Goal: Task Accomplishment & Management: Use online tool/utility

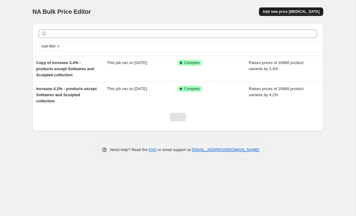
click at [286, 10] on span "Add new price [MEDICAL_DATA]" at bounding box center [290, 11] width 57 height 5
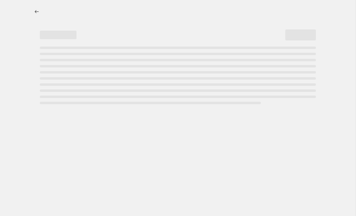
select select "percentage"
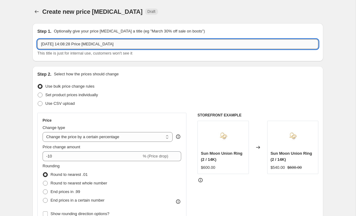
drag, startPoint x: 84, startPoint y: 45, endPoint x: 158, endPoint y: 40, distance: 73.8
click at [158, 40] on input "[DATE] 14:08:28 Price [MEDICAL_DATA]" at bounding box center [177, 44] width 281 height 10
click at [127, 44] on input "[DATE] 14:08:28 Price [MEDICAL_DATA]" at bounding box center [177, 44] width 281 height 10
click at [84, 45] on input "[DATE] 14:08:28 Price [MEDICAL_DATA]" at bounding box center [177, 44] width 281 height 10
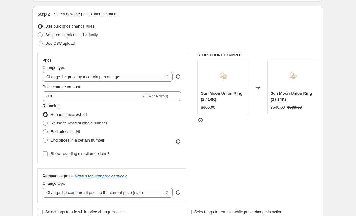
scroll to position [72, 0]
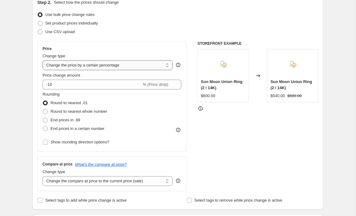
type input "[DATE] 14:08:28-20% increase"
click at [105, 67] on select "Change the price to a certain amount Change the price by a certain amount Chang…" at bounding box center [107, 65] width 130 height 10
click at [120, 69] on select "Change the price to a certain amount Change the price by a certain amount Chang…" at bounding box center [107, 65] width 130 height 10
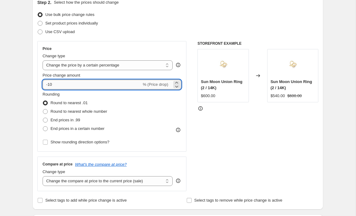
click at [111, 85] on input "-10" at bounding box center [91, 84] width 99 height 10
type input "20"
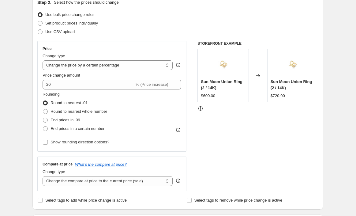
click at [105, 96] on fieldset "Rounding Round to nearest .01 Round to nearest whole number End prices in .99 E…" at bounding box center [74, 112] width 65 height 42
click at [102, 67] on select "Change the price to a certain amount Change the price by a certain amount Chang…" at bounding box center [107, 65] width 130 height 10
click at [123, 95] on div "Rounding Round to nearest .01 Round to nearest whole number End prices in .99 E…" at bounding box center [111, 112] width 138 height 42
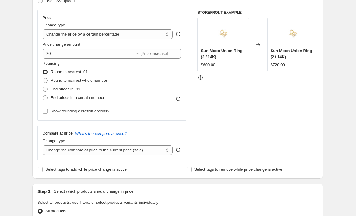
scroll to position [103, 0]
click at [104, 82] on span "Round to nearest whole number" at bounding box center [78, 80] width 57 height 6
click at [43, 78] on input "Round to nearest whole number" at bounding box center [43, 78] width 0 height 0
radio input "true"
click at [85, 71] on span "Round to nearest .01" at bounding box center [68, 71] width 37 height 5
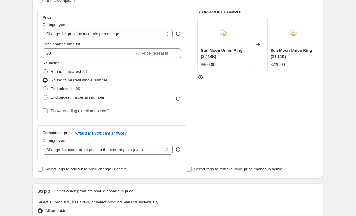
click at [43, 69] on input "Round to nearest .01" at bounding box center [43, 69] width 0 height 0
radio input "true"
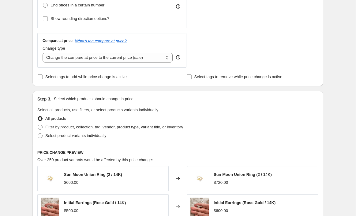
scroll to position [195, 0]
click at [105, 74] on span "Select tags to add while price change is active" at bounding box center [85, 76] width 81 height 5
click at [42, 74] on input "Select tags to add while price change is active" at bounding box center [40, 76] width 5 height 5
checkbox input "true"
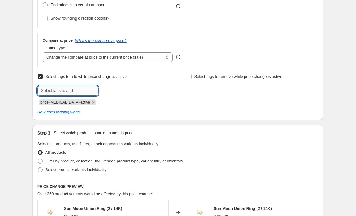
click at [82, 87] on input "text" at bounding box center [67, 91] width 61 height 10
type input "20% increase"
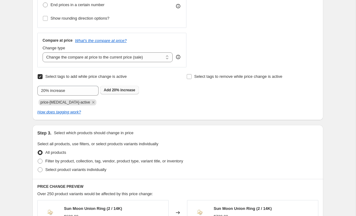
click at [111, 88] on b "Add" at bounding box center [107, 90] width 7 height 4
click at [92, 101] on icon "Remove price-change-job-active" at bounding box center [93, 102] width 2 height 2
click at [26, 120] on div "Create new price change job. This page is ready Create new price change job Dra…" at bounding box center [177, 127] width 305 height 645
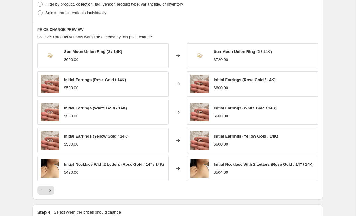
scroll to position [429, 0]
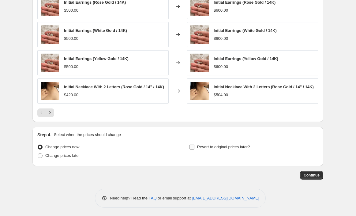
click at [209, 148] on span "Revert to original prices later?" at bounding box center [223, 146] width 53 height 5
click at [194, 148] on input "Revert to original prices later?" at bounding box center [191, 146] width 5 height 5
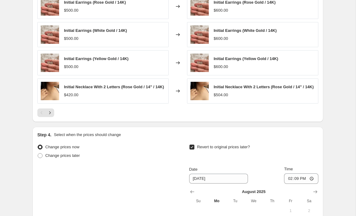
click at [209, 148] on span "Revert to original prices later?" at bounding box center [223, 146] width 53 height 5
click at [194, 148] on input "Revert to original prices later?" at bounding box center [191, 146] width 5 height 5
checkbox input "false"
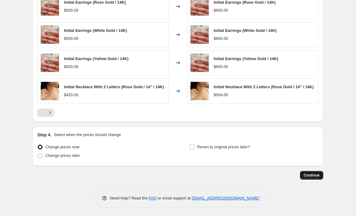
click at [300, 174] on button "Continue" at bounding box center [311, 175] width 23 height 9
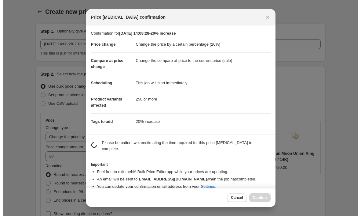
scroll to position [0, 0]
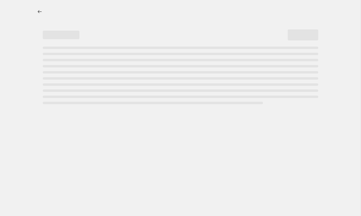
select select "percentage"
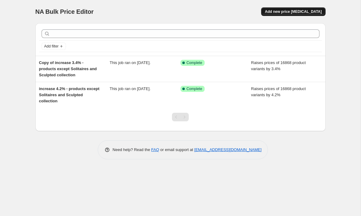
click at [304, 12] on span "Add new price [MEDICAL_DATA]" at bounding box center [293, 11] width 57 height 5
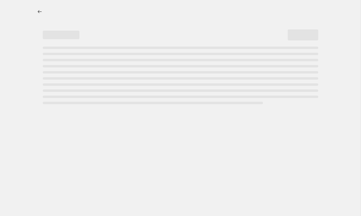
select select "percentage"
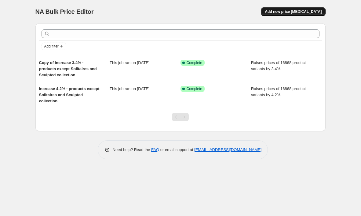
click at [279, 12] on span "Add new price [MEDICAL_DATA]" at bounding box center [293, 11] width 57 height 5
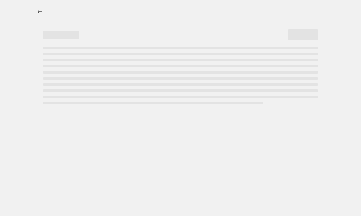
select select "percentage"
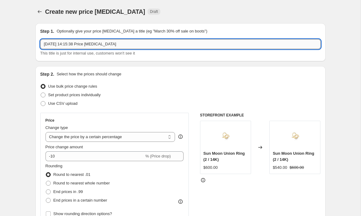
drag, startPoint x: 87, startPoint y: 45, endPoint x: 140, endPoint y: 46, distance: 53.5
click at [140, 46] on input "11 Aug 2025, 14:15:38 Price change job" at bounding box center [180, 44] width 281 height 10
click at [87, 45] on input "11 Aug 2025, 14:15:38 20% increase" at bounding box center [180, 44] width 281 height 10
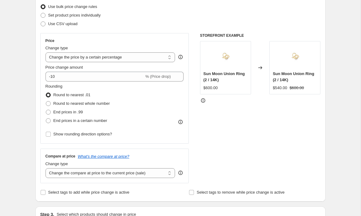
scroll to position [99, 0]
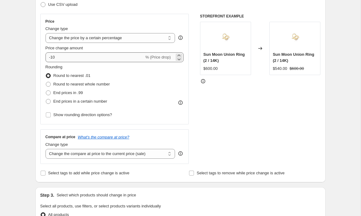
type input "11 Aug 2025, 14:15:38-----20% increase"
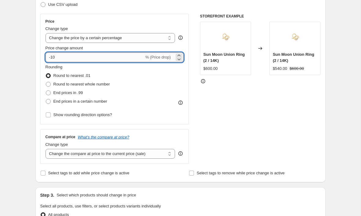
click at [94, 57] on input "-10" at bounding box center [95, 57] width 99 height 10
type input "20"
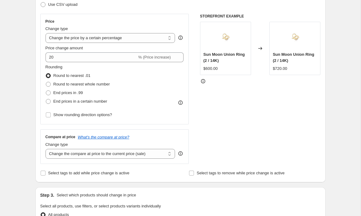
click at [22, 119] on div "Create new price change job. This page is ready Create new price change job Dra…" at bounding box center [180, 206] width 361 height 611
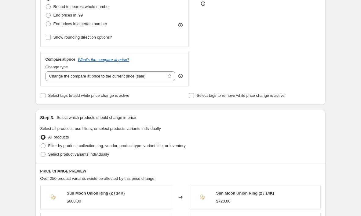
scroll to position [179, 0]
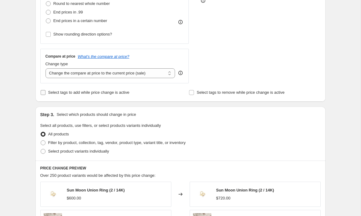
click at [42, 91] on input "Select tags to add while price change is active" at bounding box center [43, 92] width 5 height 5
checkbox input "true"
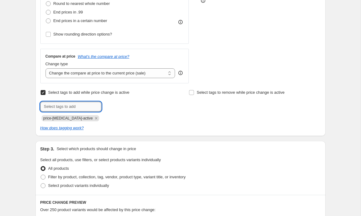
click at [72, 106] on input "text" at bounding box center [70, 106] width 61 height 10
paste input "20% increase"
type input "20% increase"
click at [109, 105] on b "Add" at bounding box center [110, 106] width 7 height 4
click at [95, 117] on icon "Remove price-change-job-active" at bounding box center [96, 118] width 2 height 2
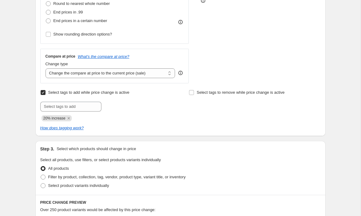
click at [113, 138] on div "Step 1. Optionally give your price change job a title (eg "March 30% off sale o…" at bounding box center [178, 134] width 295 height 590
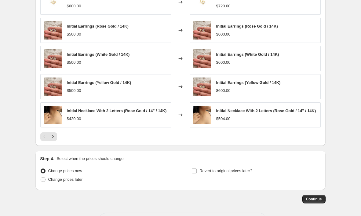
scroll to position [429, 0]
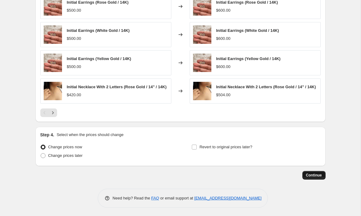
click at [315, 175] on span "Continue" at bounding box center [314, 174] width 16 height 5
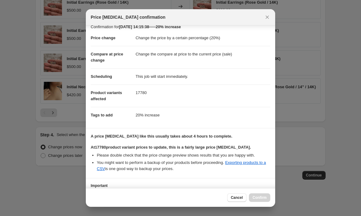
scroll to position [53, 0]
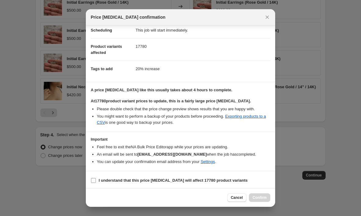
click at [91, 180] on span ":r5n:" at bounding box center [94, 180] width 6 height 6
click at [91, 180] on input "I understand that this price change job will affect 17780 product variants" at bounding box center [93, 180] width 5 height 5
checkbox input "true"
click at [257, 195] on button "Confirm" at bounding box center [259, 197] width 21 height 9
